Goal: Task Accomplishment & Management: Use online tool/utility

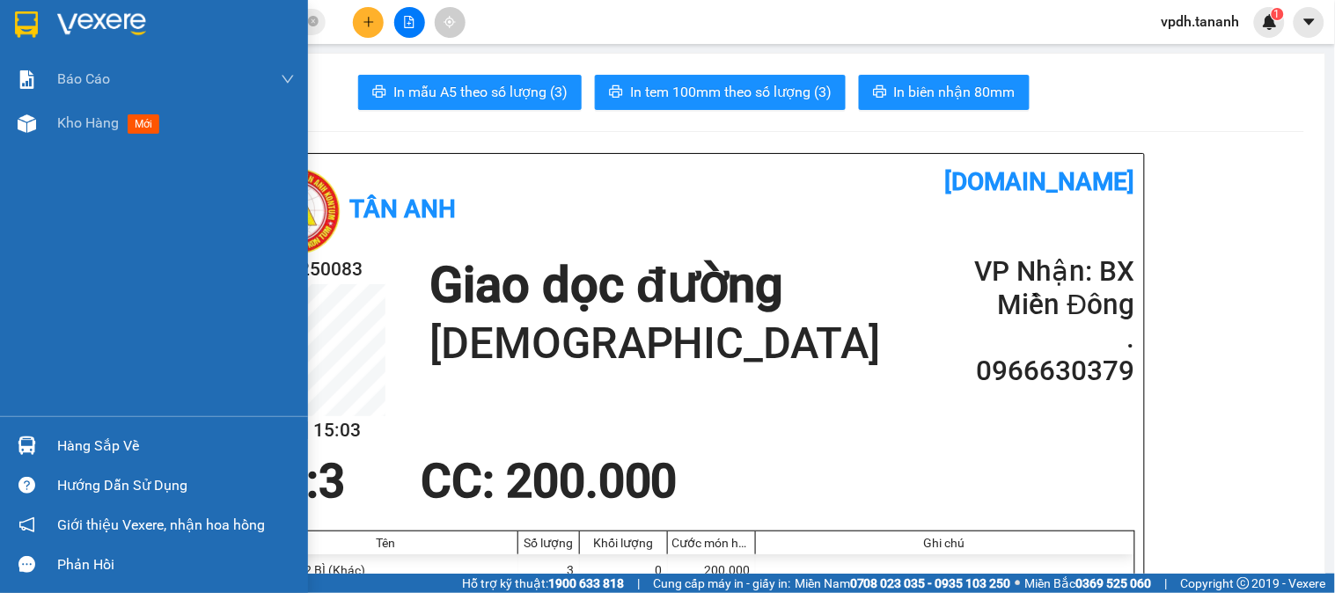
drag, startPoint x: 23, startPoint y: 10, endPoint x: 153, endPoint y: 20, distance: 130.7
click at [29, 10] on div at bounding box center [26, 24] width 31 height 31
click at [153, 20] on div at bounding box center [176, 24] width 238 height 26
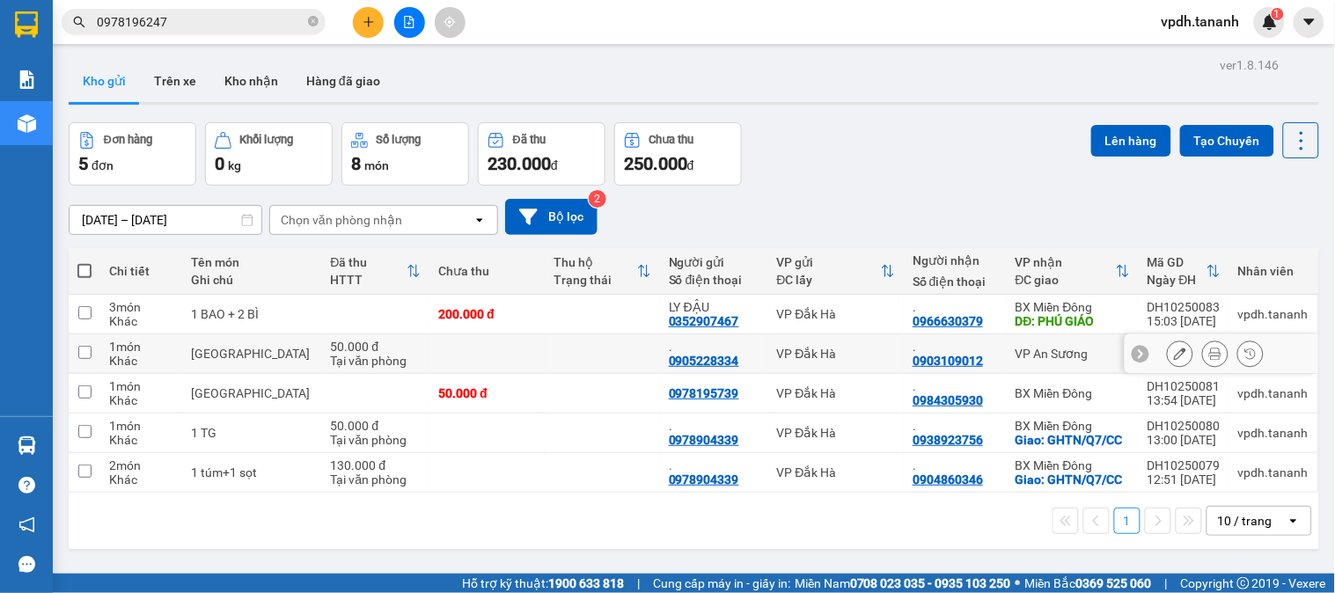
scroll to position [81, 0]
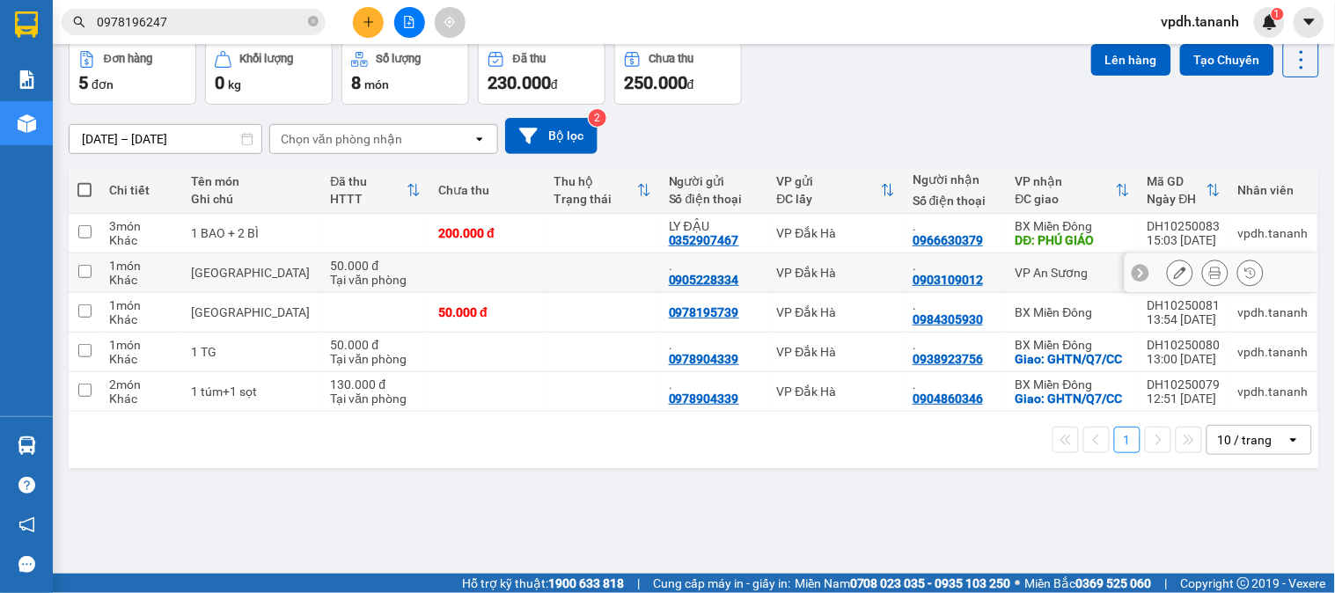
drag, startPoint x: 84, startPoint y: 274, endPoint x: 95, endPoint y: 270, distance: 12.0
click at [86, 274] on input "checkbox" at bounding box center [84, 271] width 13 height 13
checkbox input "true"
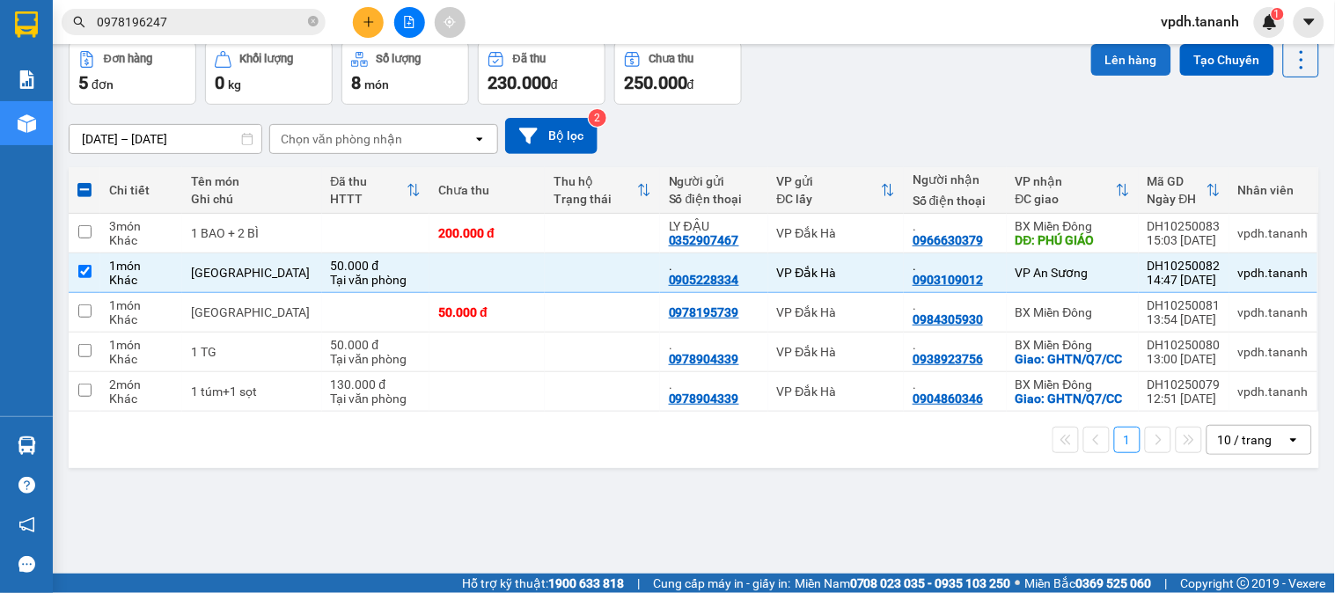
click at [1116, 60] on button "Lên hàng" at bounding box center [1131, 60] width 80 height 32
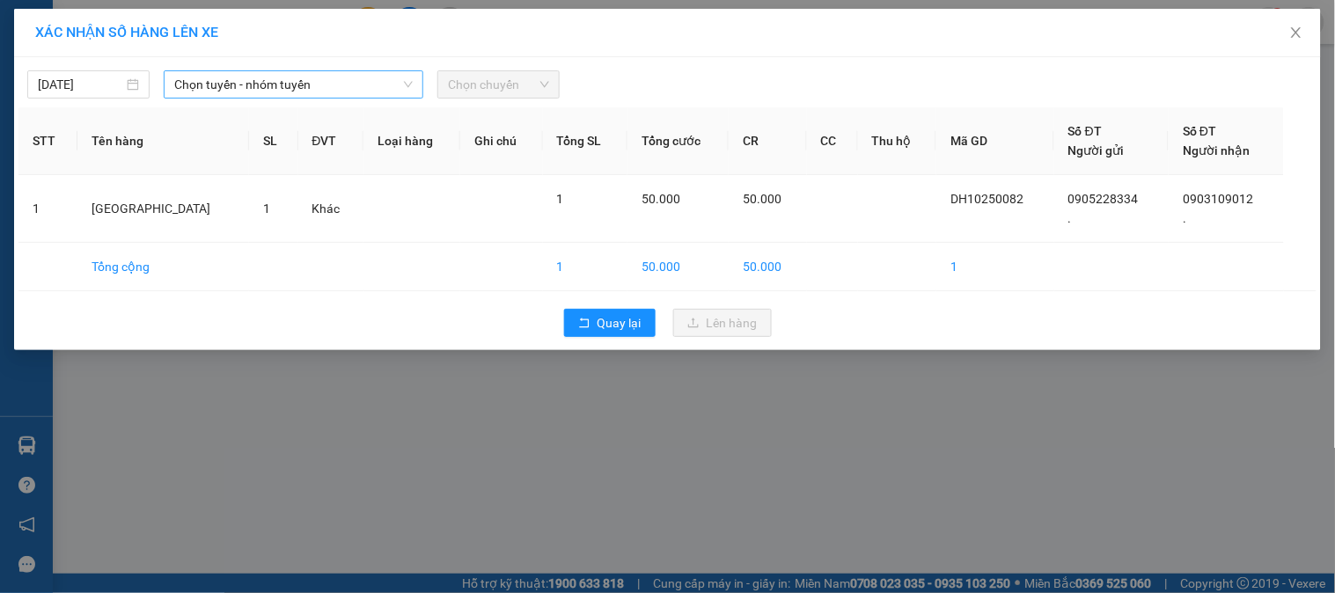
click at [275, 84] on span "Chọn tuyến - nhóm tuyến" at bounding box center [293, 84] width 239 height 26
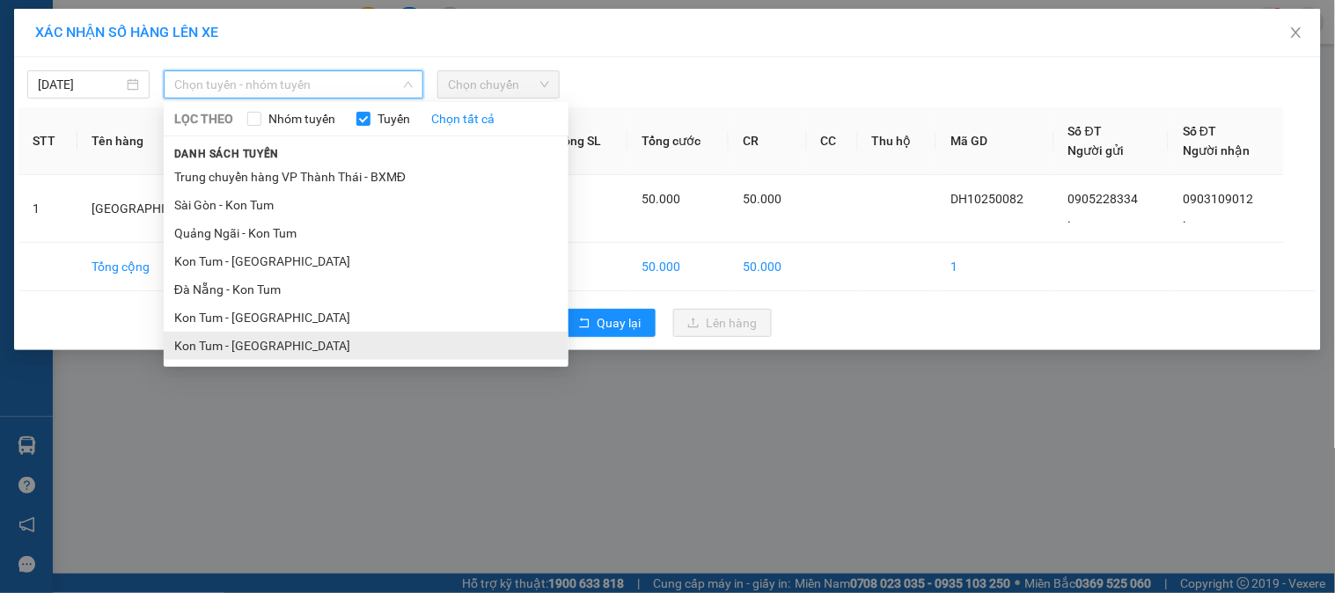
click at [253, 355] on li "Kon Tum - [GEOGRAPHIC_DATA]" at bounding box center [366, 346] width 405 height 28
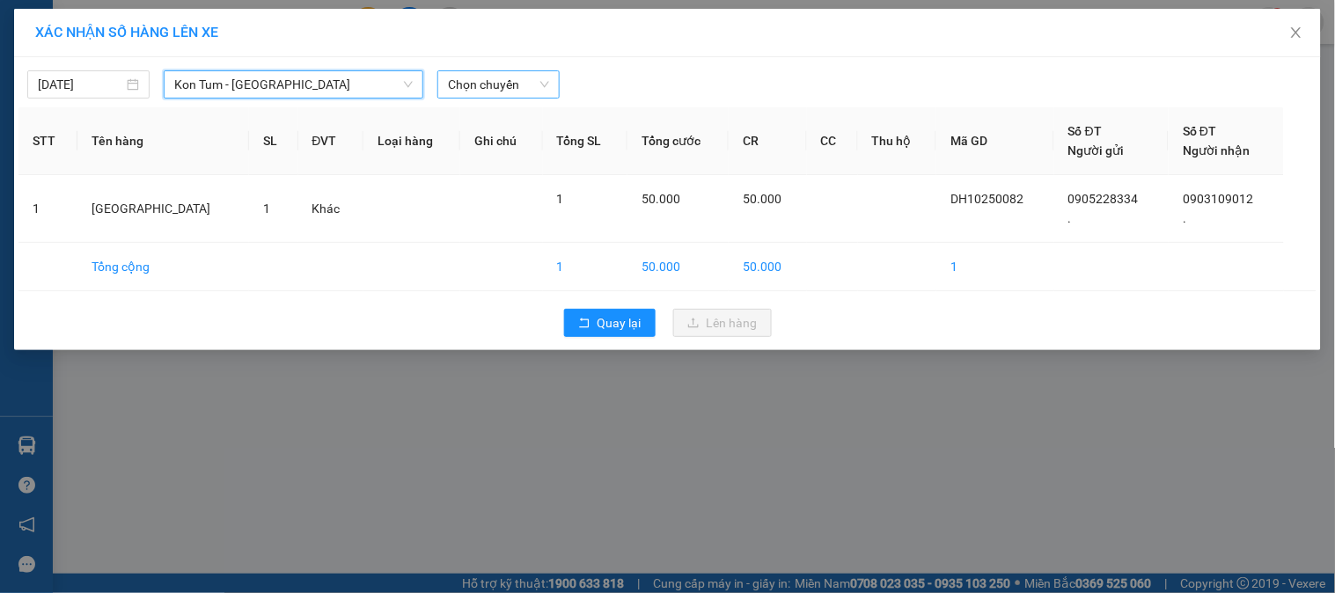
click at [509, 91] on span "Chọn chuyến" at bounding box center [498, 84] width 101 height 26
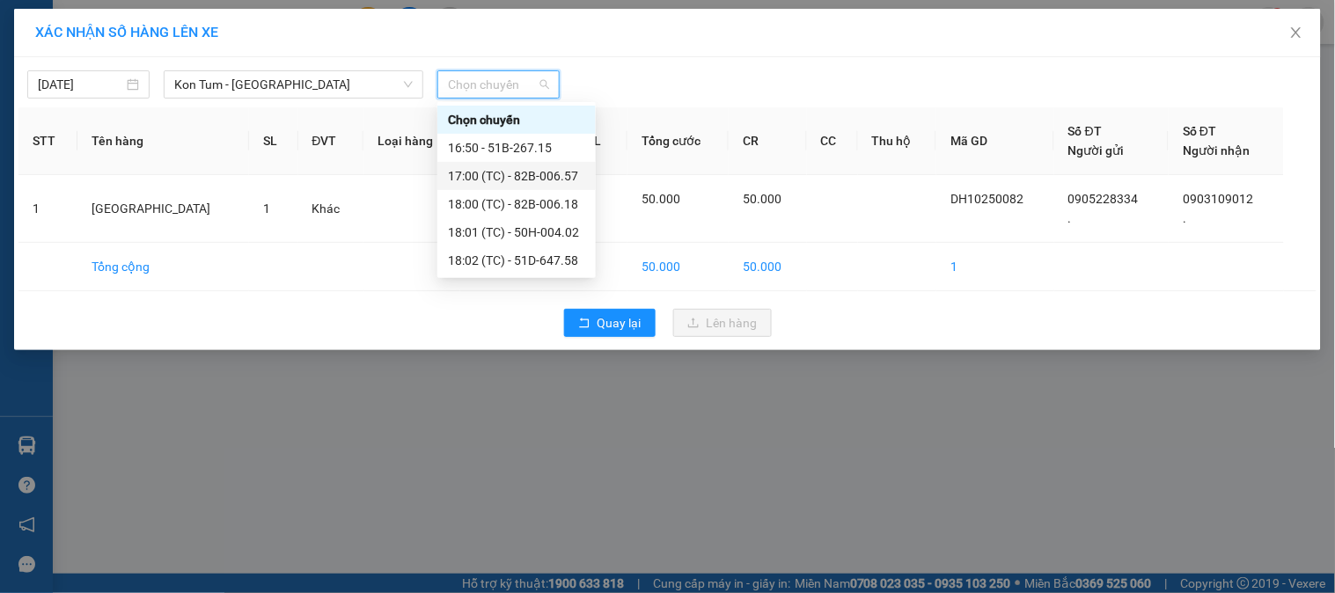
click at [555, 178] on div "17:00 (TC) - 82B-006.57" at bounding box center [516, 175] width 137 height 19
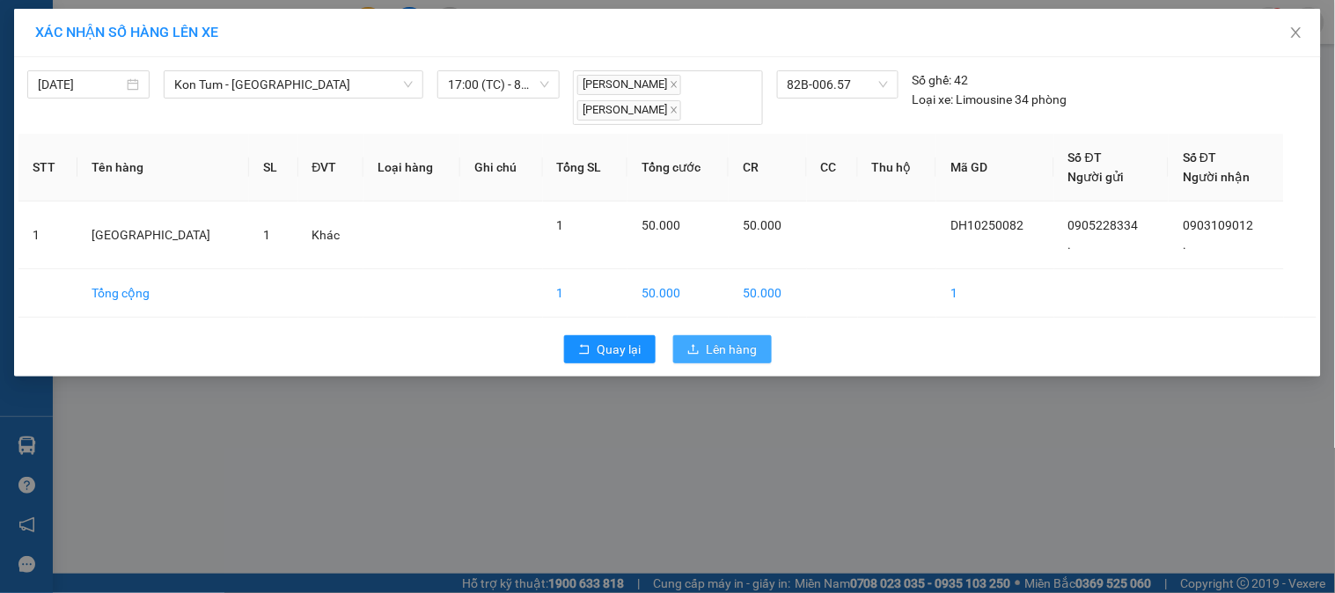
click at [716, 345] on span "Lên hàng" at bounding box center [732, 349] width 51 height 19
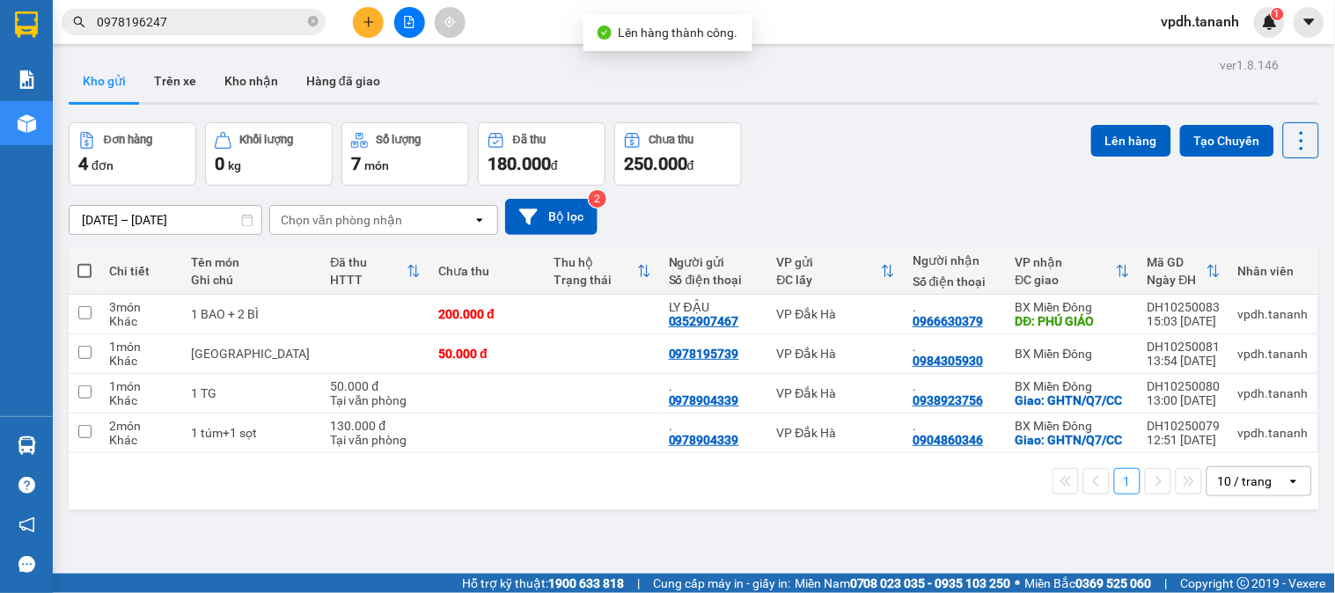
click at [89, 269] on span at bounding box center [84, 271] width 14 height 14
click at [84, 262] on input "checkbox" at bounding box center [84, 262] width 0 height 0
checkbox input "true"
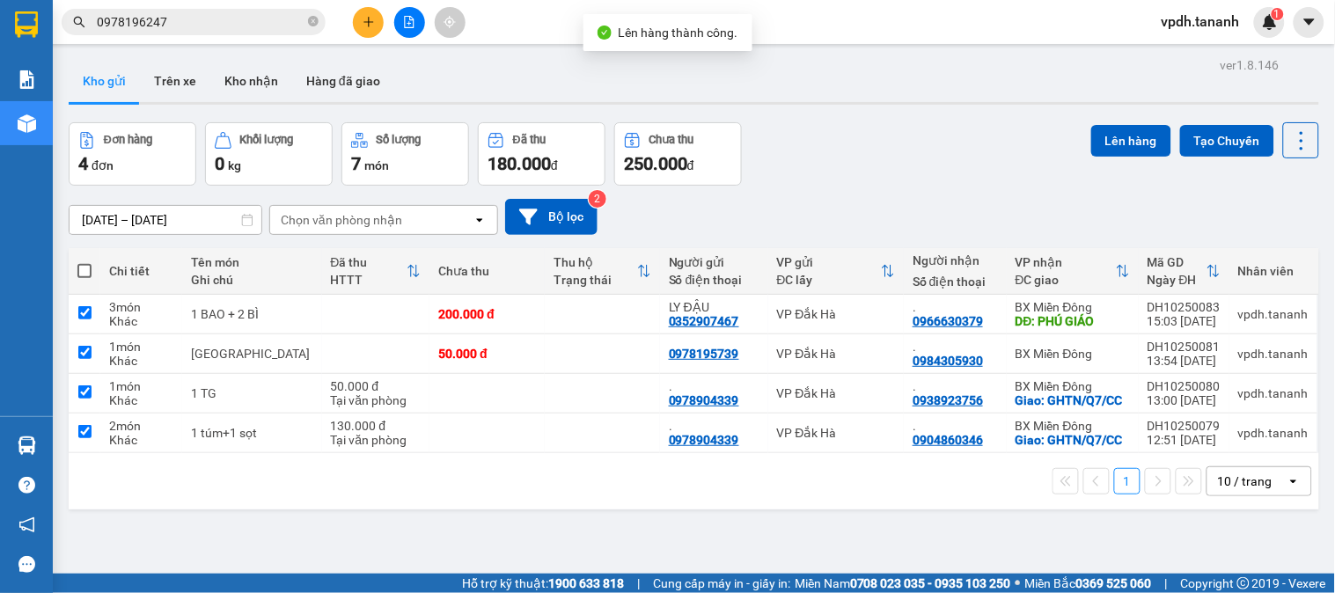
checkbox input "true"
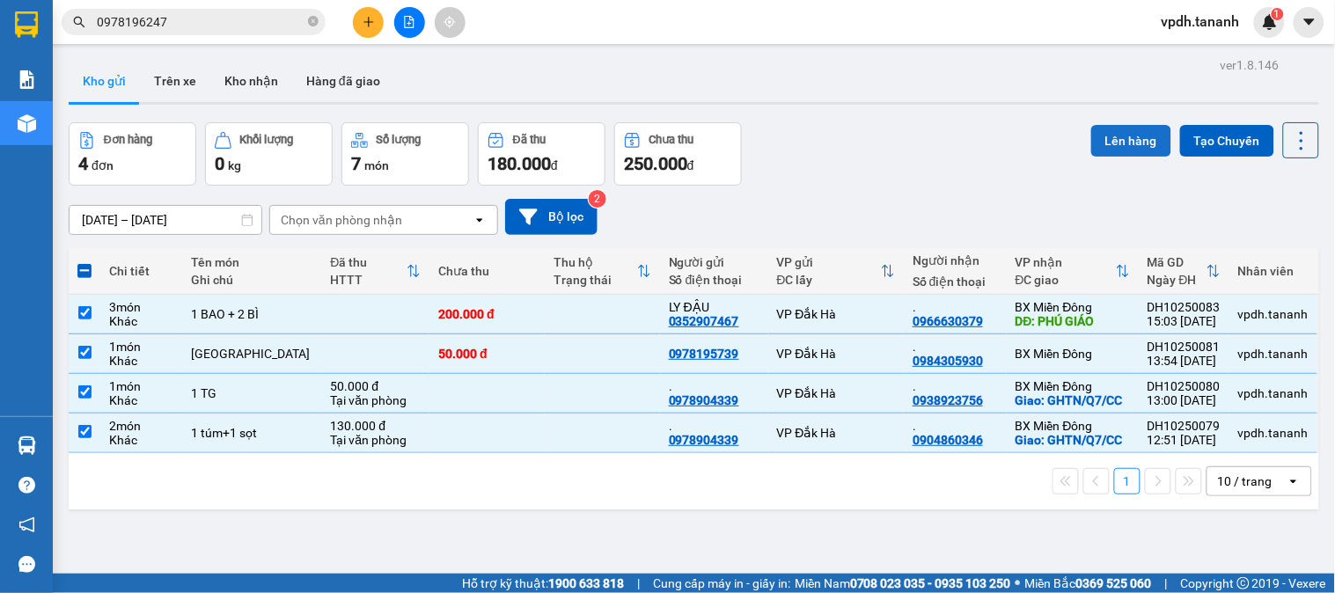
click at [1135, 134] on button "Lên hàng" at bounding box center [1131, 141] width 80 height 32
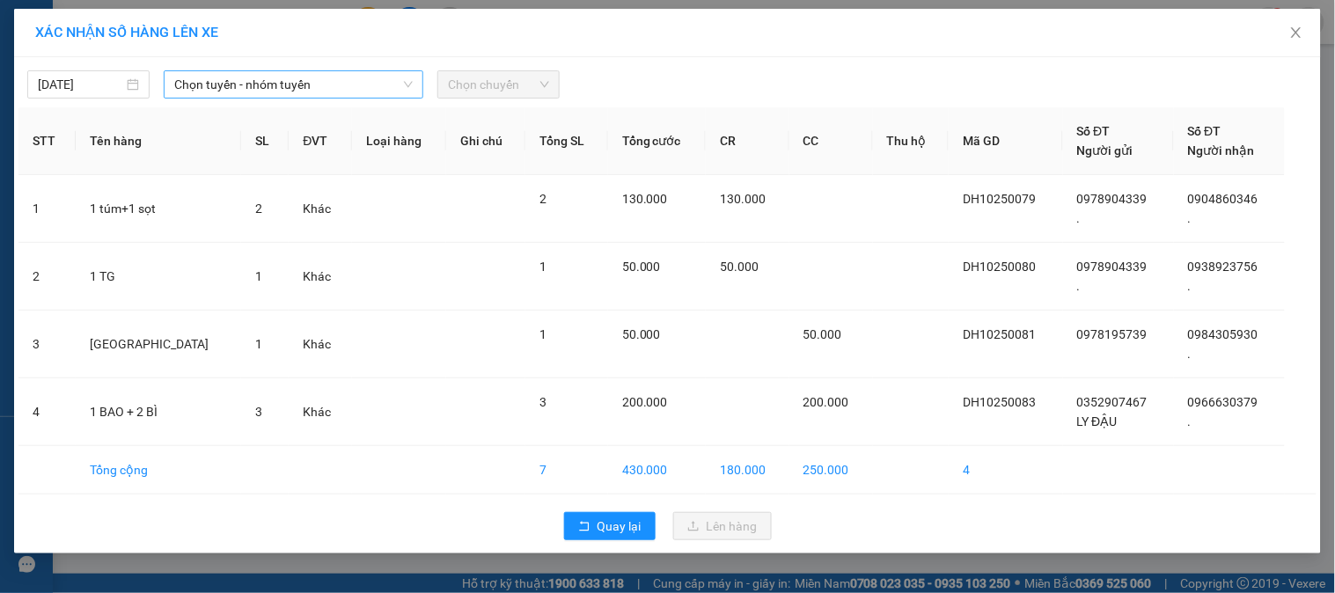
click at [255, 81] on span "Chọn tuyến - nhóm tuyến" at bounding box center [293, 84] width 239 height 26
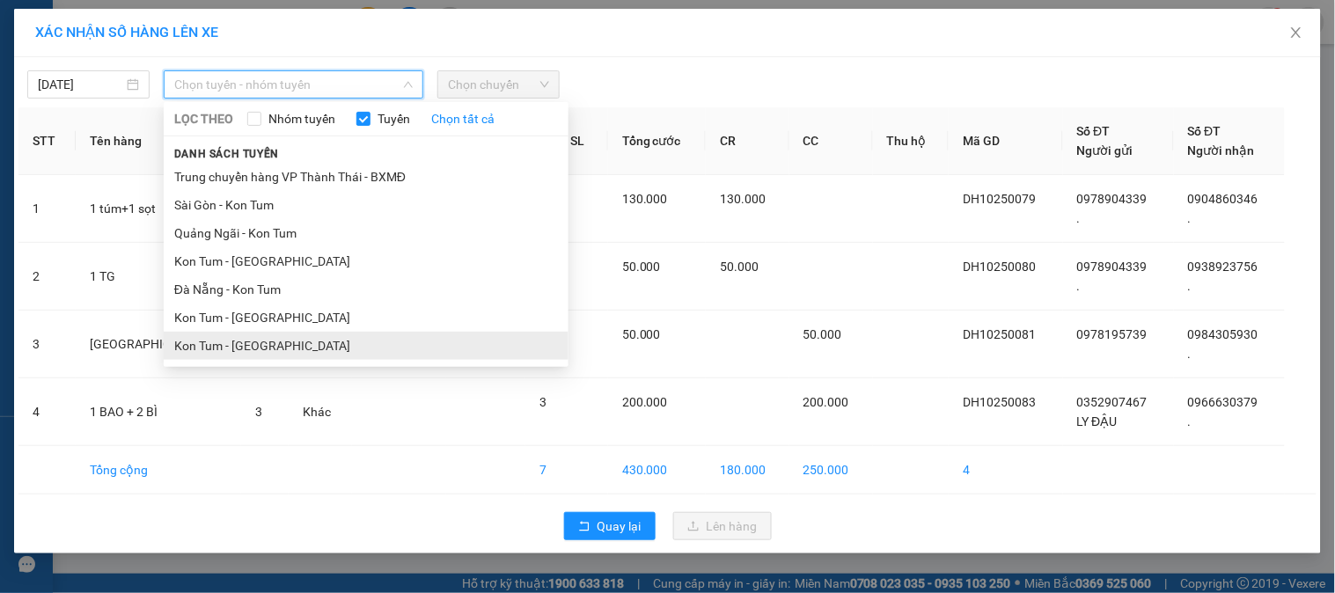
click at [248, 348] on li "Kon Tum - [GEOGRAPHIC_DATA]" at bounding box center [366, 346] width 405 height 28
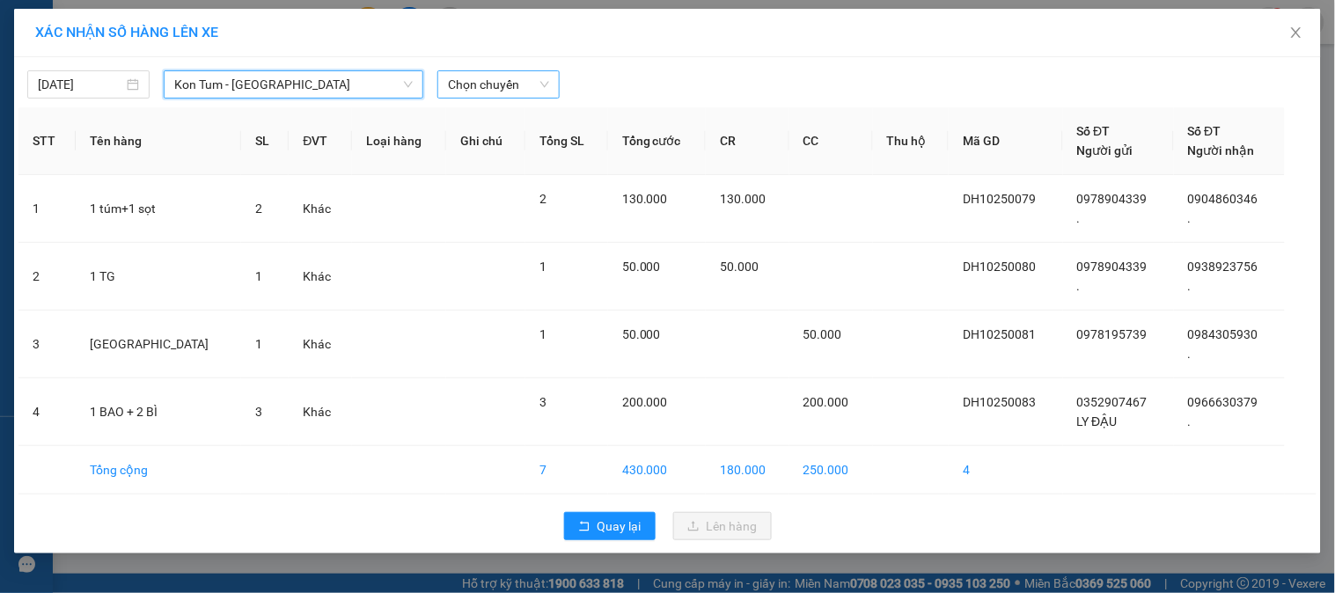
click at [503, 89] on span "Chọn chuyến" at bounding box center [498, 84] width 101 height 26
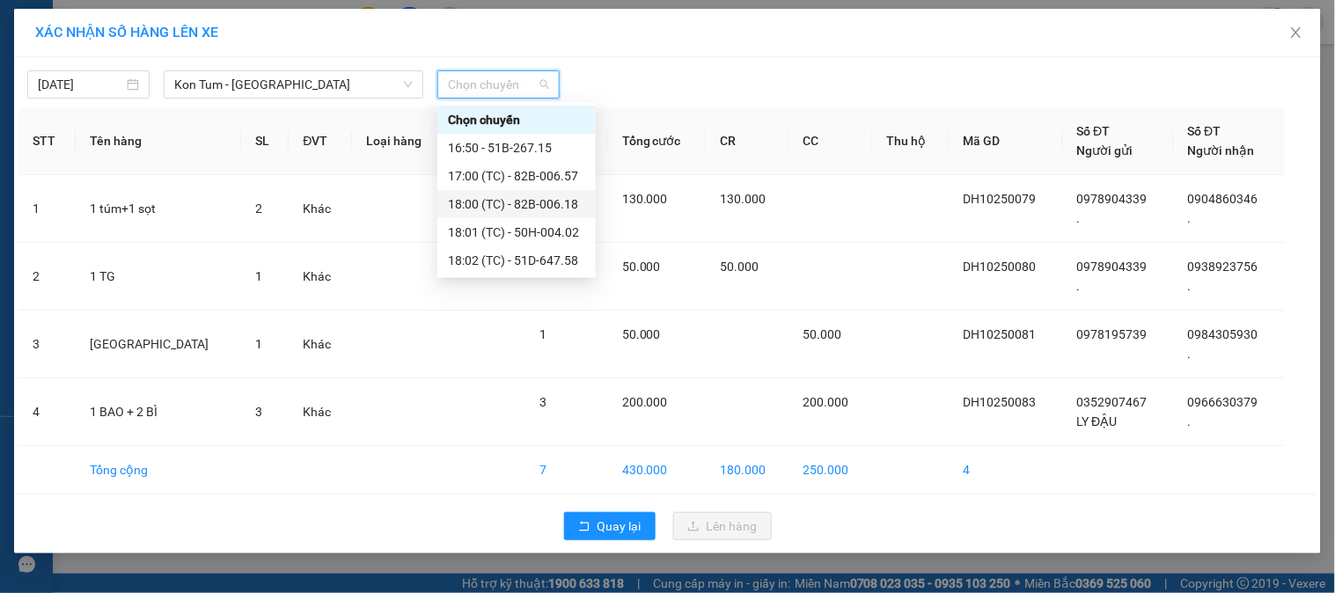
click at [552, 199] on div "18:00 (TC) - 82B-006.18" at bounding box center [516, 204] width 137 height 19
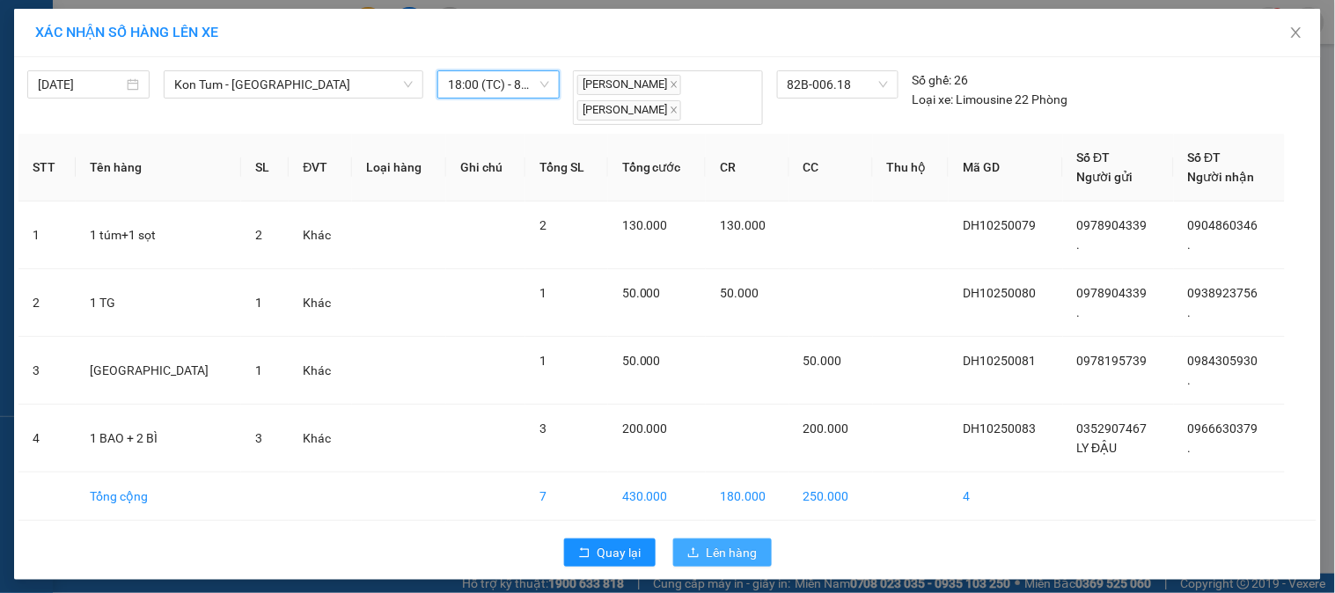
click at [724, 551] on span "Lên hàng" at bounding box center [732, 552] width 51 height 19
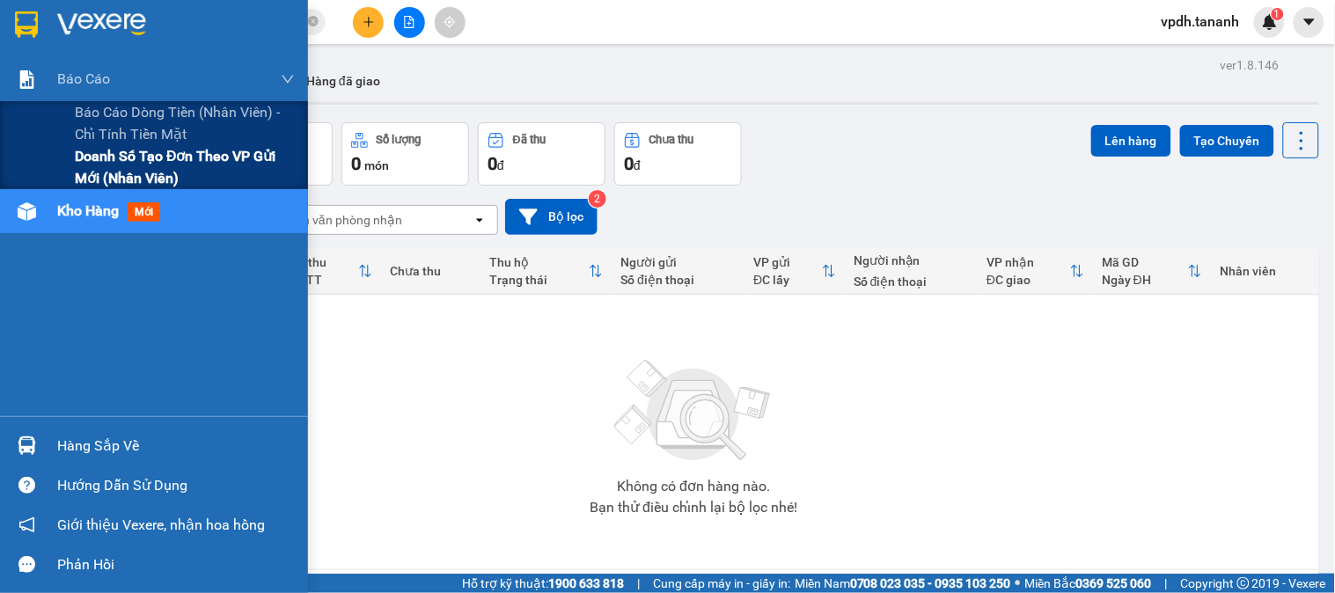
click at [111, 155] on span "Doanh số tạo đơn theo VP gửi mới (nhân viên)" at bounding box center [185, 167] width 220 height 44
